Goal: Information Seeking & Learning: Learn about a topic

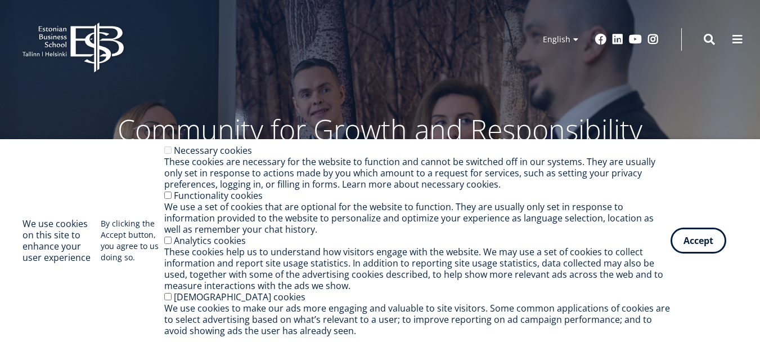
click at [711, 235] on button "Accept" at bounding box center [699, 240] width 56 height 26
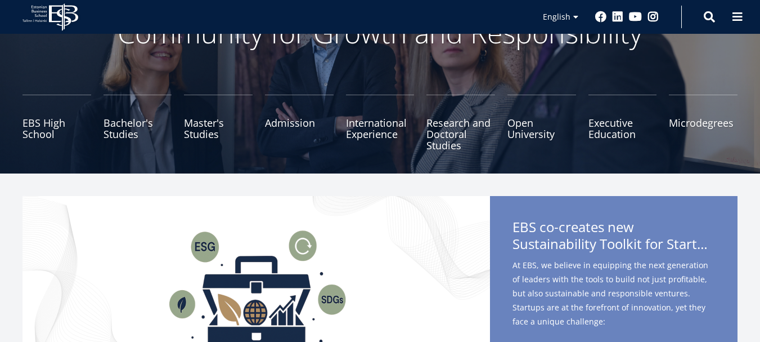
scroll to position [113, 0]
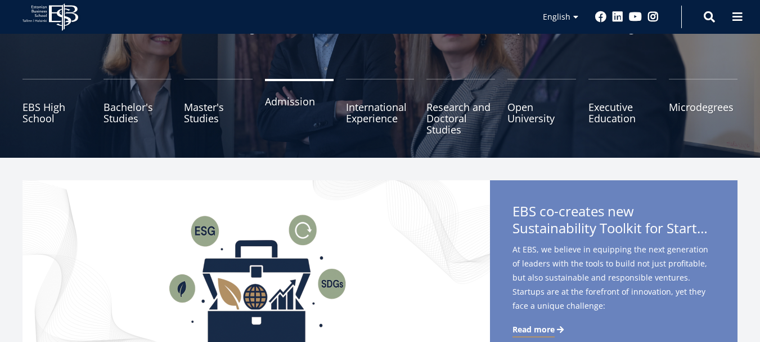
click at [280, 105] on link "Admission" at bounding box center [299, 107] width 69 height 56
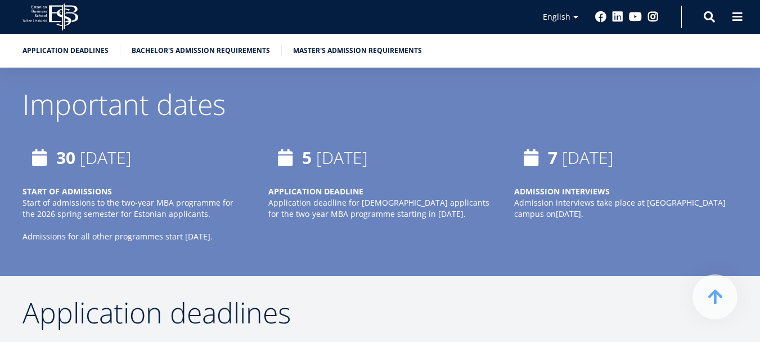
scroll to position [675, 0]
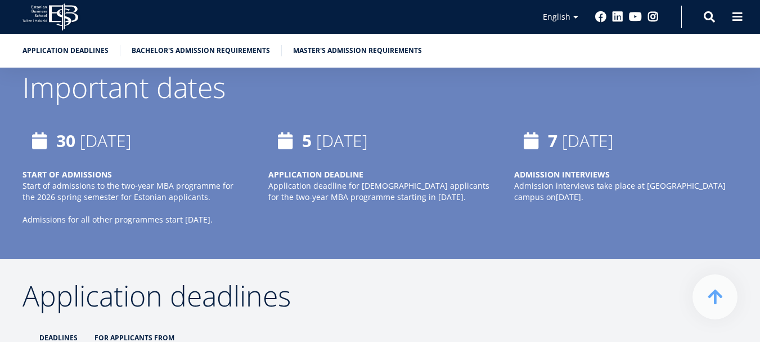
click at [80, 219] on em "Admissions for all other programmes start [DATE]." at bounding box center [118, 219] width 190 height 11
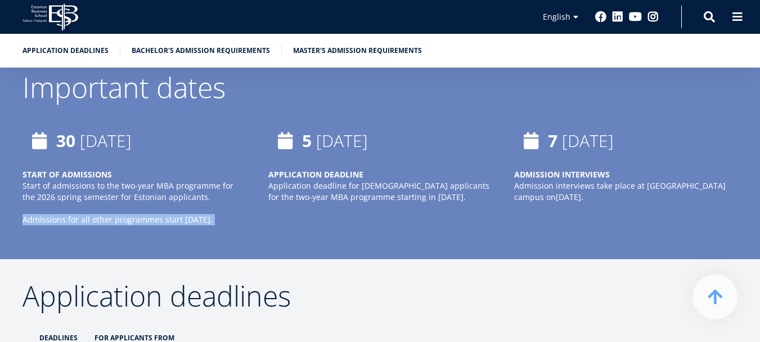
click at [80, 219] on em "Admissions for all other programmes start [DATE]." at bounding box center [118, 219] width 190 height 11
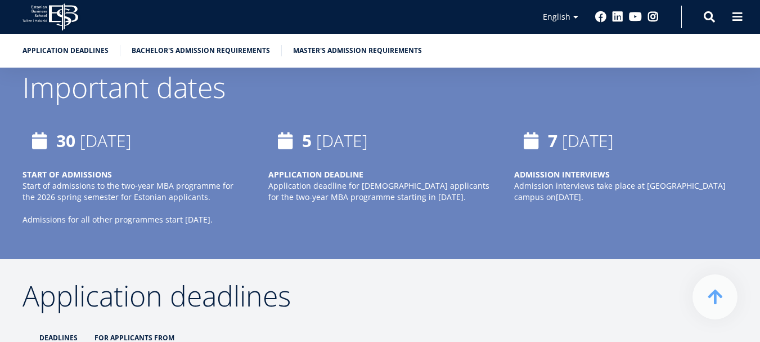
click at [187, 230] on p at bounding box center [134, 230] width 223 height 11
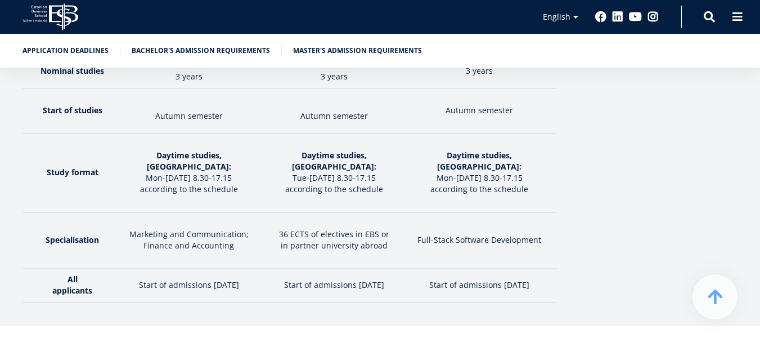
scroll to position [1913, 0]
